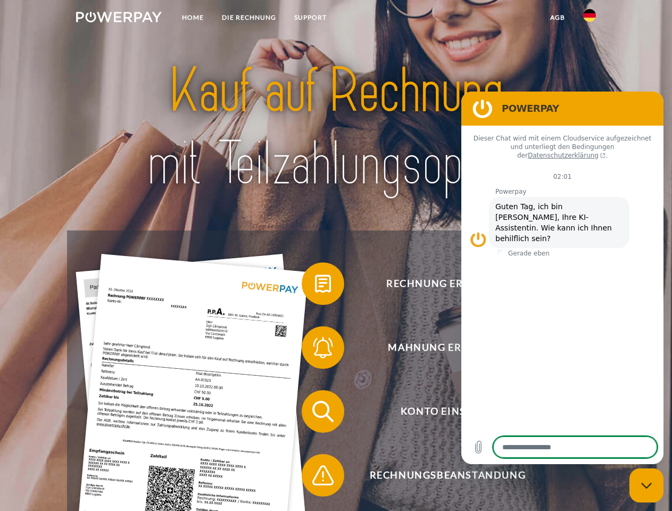
click at [119, 19] on img at bounding box center [119, 17] width 86 height 11
click at [589, 19] on img at bounding box center [589, 15] width 13 height 13
click at [557, 18] on link "agb" at bounding box center [557, 17] width 33 height 19
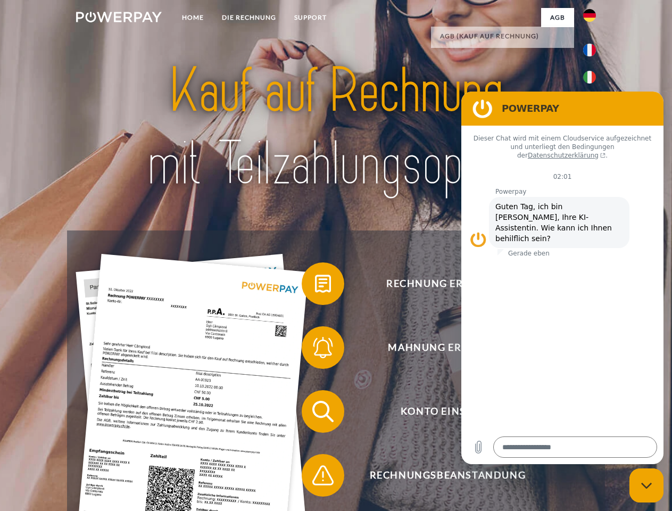
click at [315, 286] on span at bounding box center [306, 283] width 53 height 53
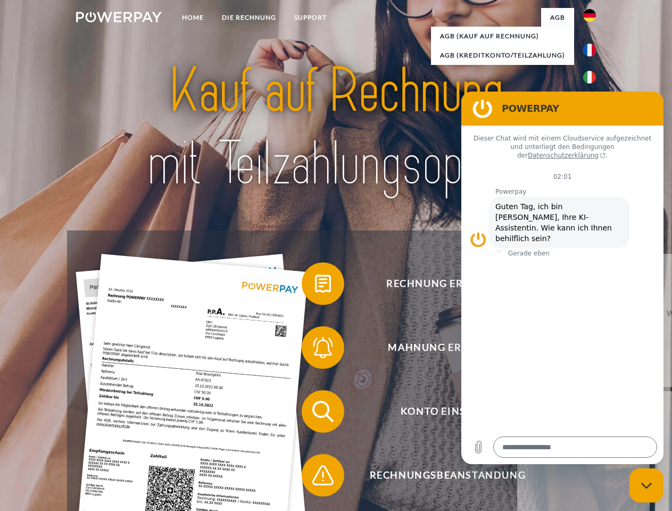
click at [315, 349] on span at bounding box center [306, 347] width 53 height 53
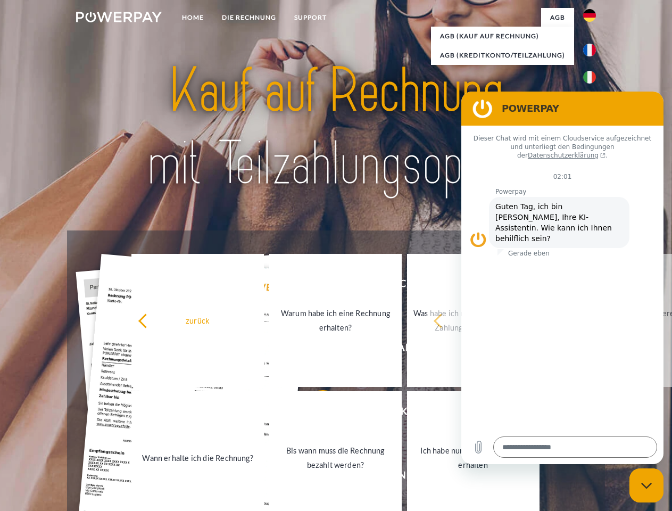
click at [315, 413] on link "Bis wann muss die Rechnung bezahlt werden?" at bounding box center [335, 457] width 132 height 133
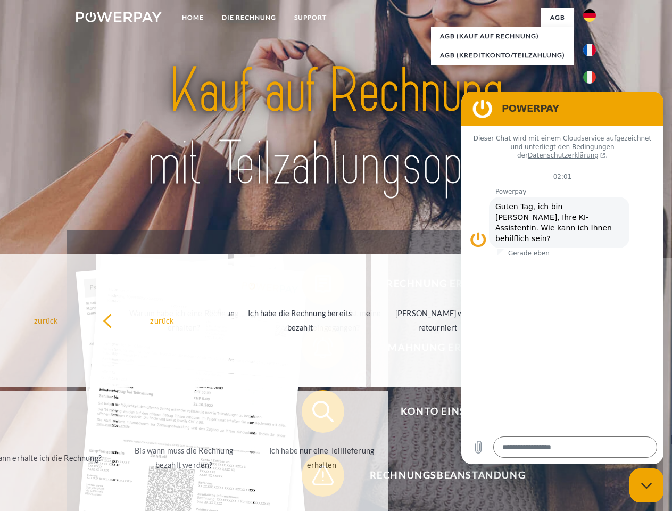
click at [315, 477] on span at bounding box center [306, 474] width 53 height 53
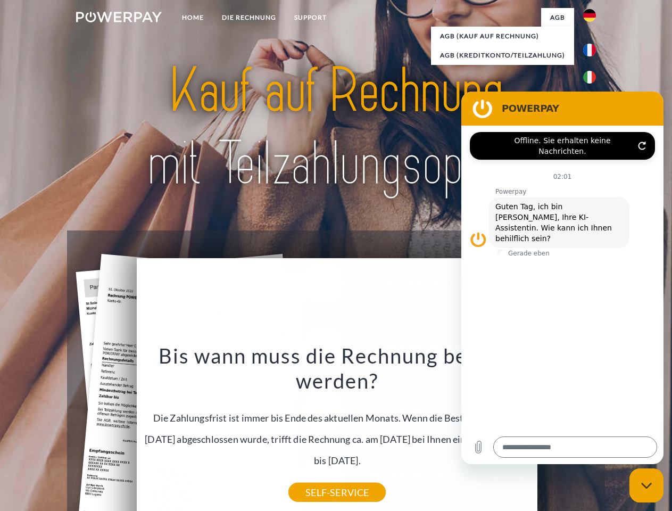
click at [646, 485] on icon "Messaging-Fenster schließen" at bounding box center [646, 485] width 11 height 7
type textarea "*"
